Goal: Transaction & Acquisition: Purchase product/service

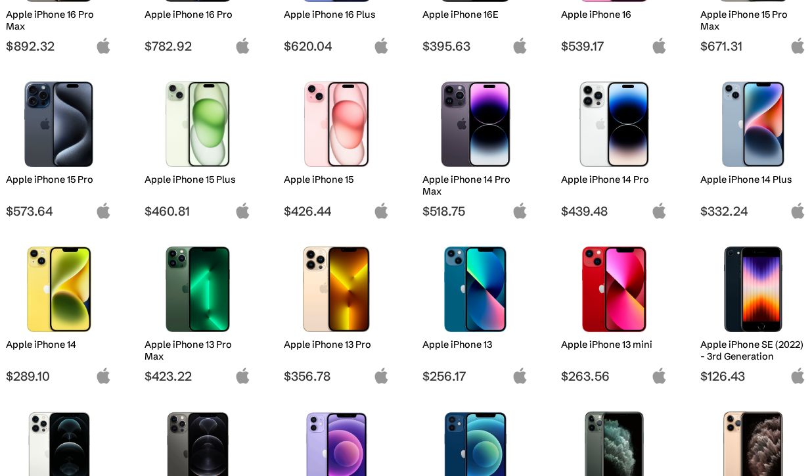
scroll to position [311, 0]
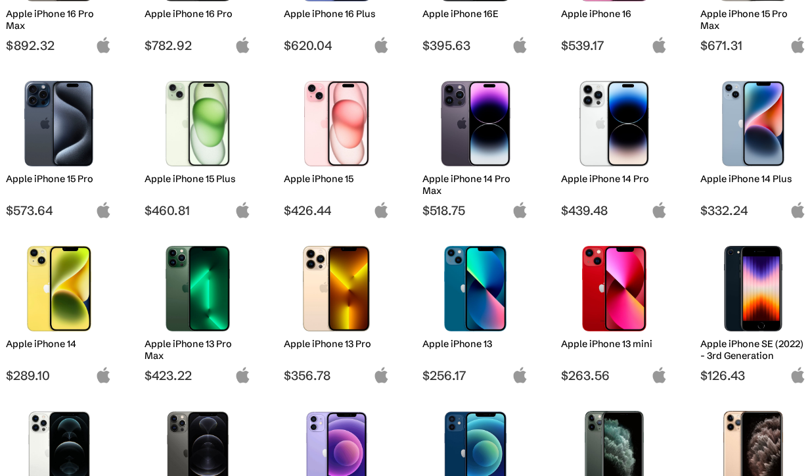
click at [59, 285] on img at bounding box center [59, 288] width 86 height 85
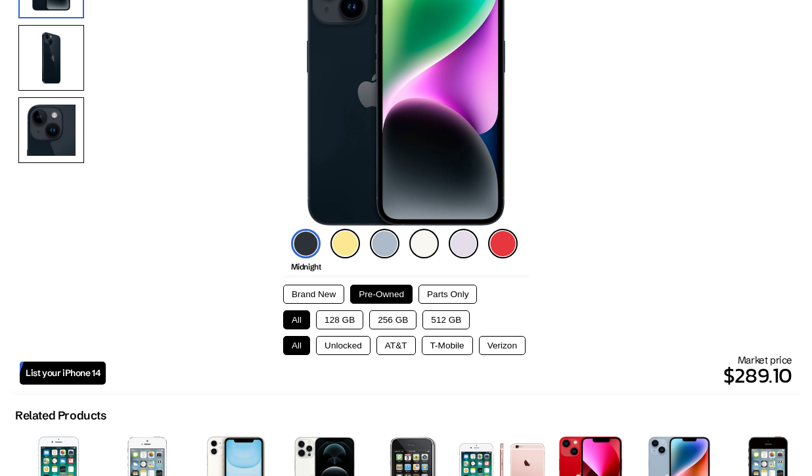
scroll to position [183, 0]
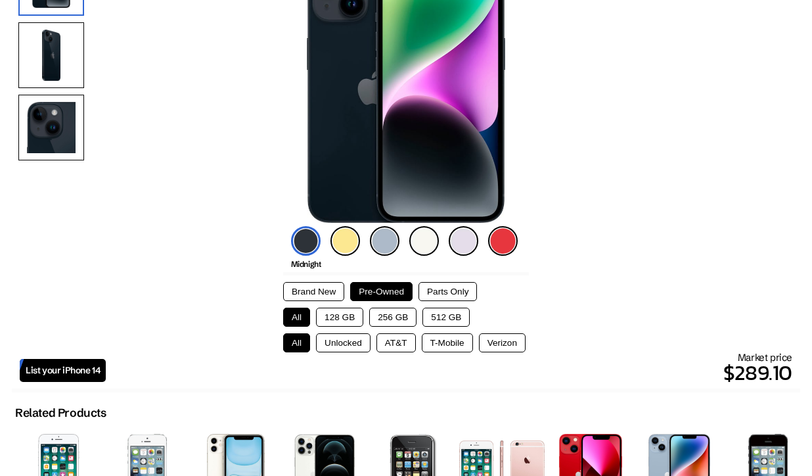
click at [390, 320] on button "256 GB" at bounding box center [392, 317] width 47 height 19
click at [346, 344] on button "Unlocked" at bounding box center [343, 342] width 55 height 19
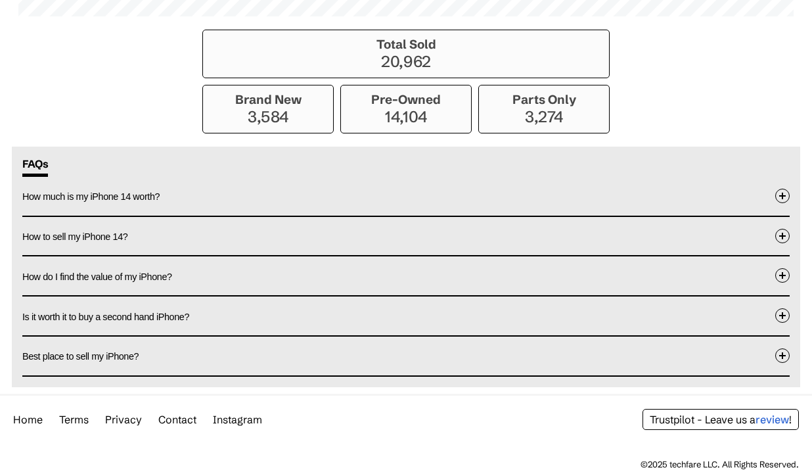
scroll to position [1139, 0]
click at [432, 362] on button "Best place to sell my iPhone?" at bounding box center [406, 356] width 768 height 39
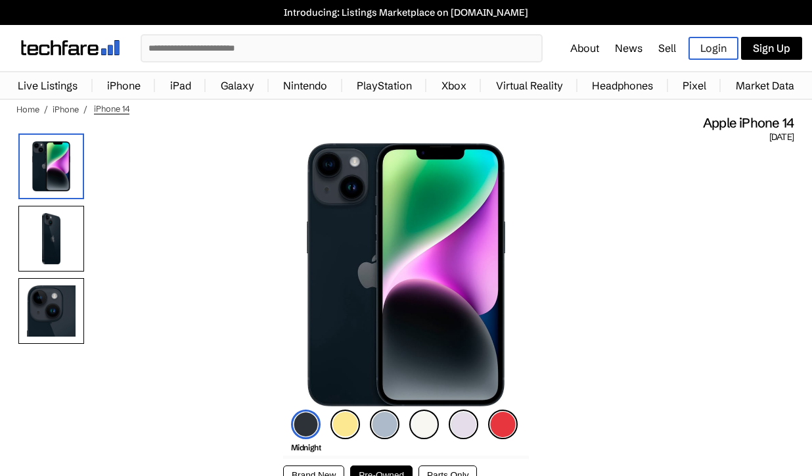
scroll to position [0, 0]
click at [665, 51] on link "Sell" at bounding box center [668, 47] width 18 height 13
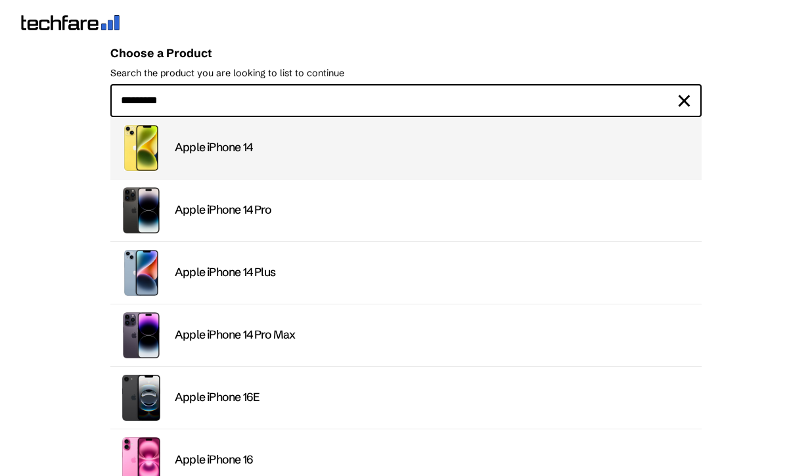
type input "*********"
click at [260, 151] on div "Apple iPhone 14" at bounding box center [434, 147] width 519 height 15
type input "*********"
click at [279, 153] on div "Apple iPhone 14" at bounding box center [434, 147] width 519 height 15
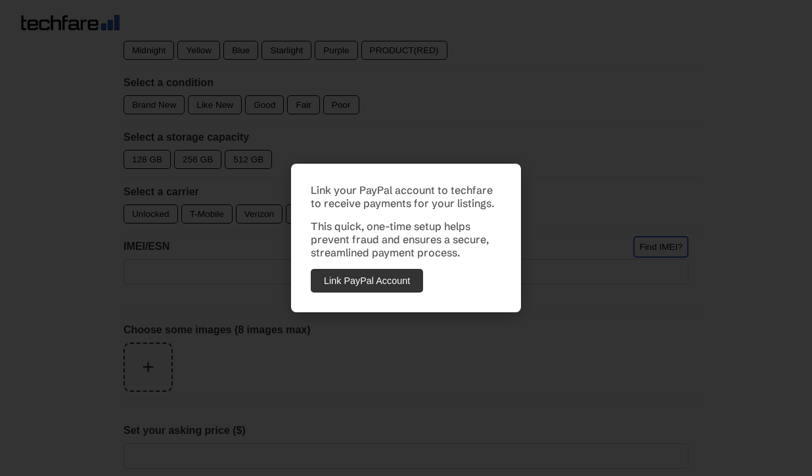
scroll to position [295, 0]
click at [562, 189] on div "Link your PayPal account to techfare to receive payments for your listings. Thi…" at bounding box center [406, 238] width 812 height 476
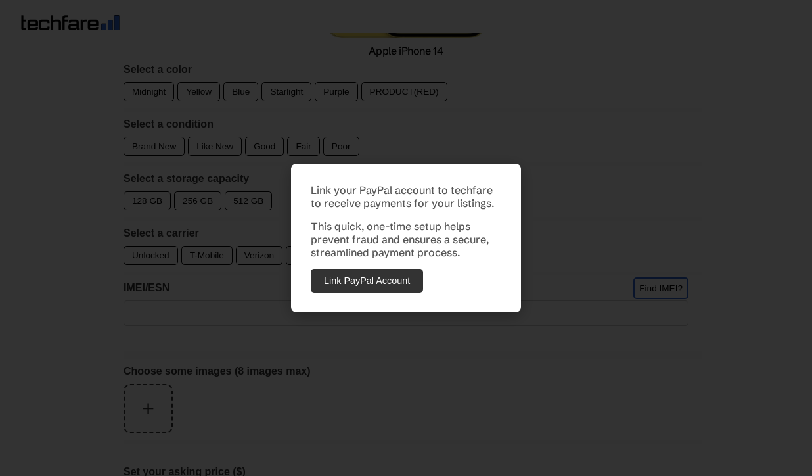
scroll to position [249, 0]
